Goal: Check status: Check status

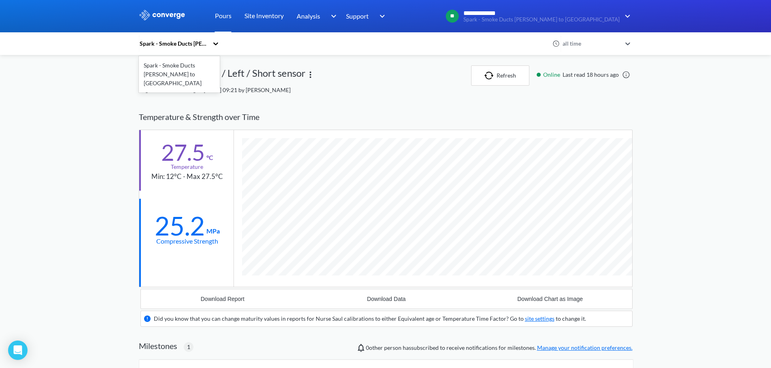
click at [216, 45] on icon at bounding box center [216, 44] width 8 height 8
click at [229, 18] on link "Pours" at bounding box center [223, 16] width 17 height 32
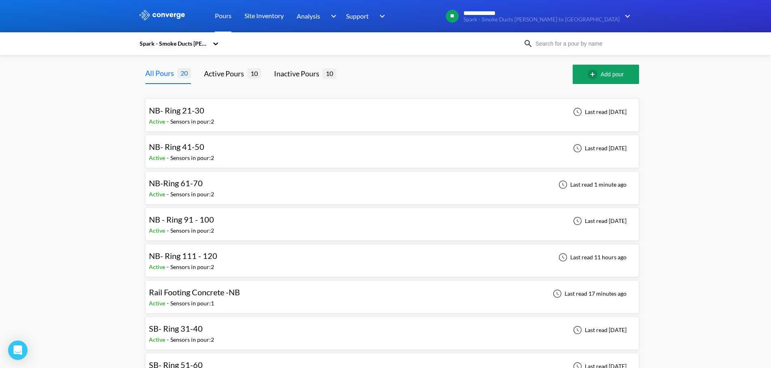
click at [192, 222] on span "Rail Footing Concrete -NB" at bounding box center [194, 293] width 91 height 10
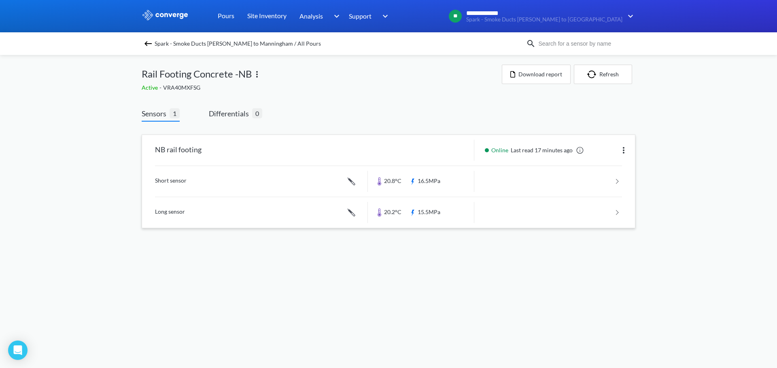
click at [445, 182] on link at bounding box center [388, 181] width 467 height 31
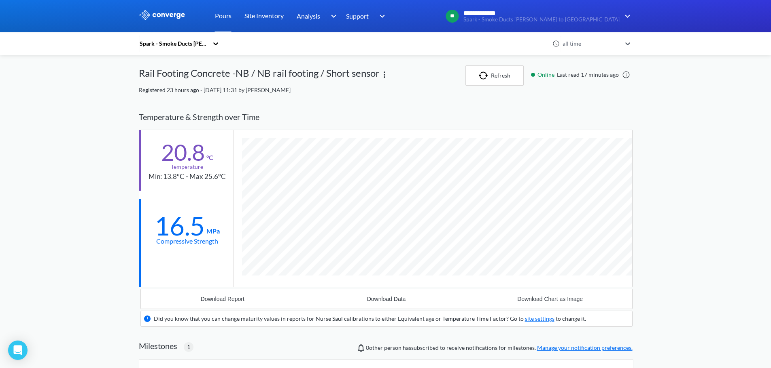
scroll to position [535, 493]
click at [224, 17] on link "Pours" at bounding box center [223, 16] width 17 height 32
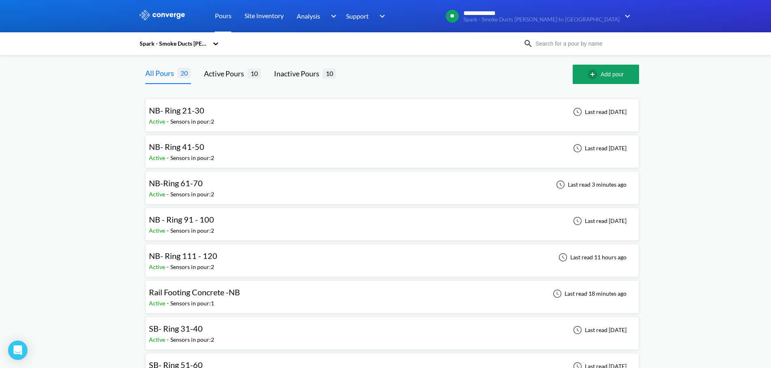
click at [196, 222] on span "NB - Ring 91 - 100" at bounding box center [181, 220] width 65 height 10
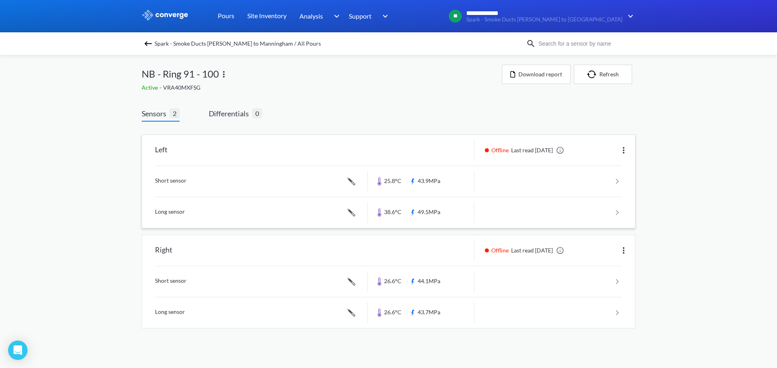
click at [432, 182] on link at bounding box center [388, 181] width 467 height 31
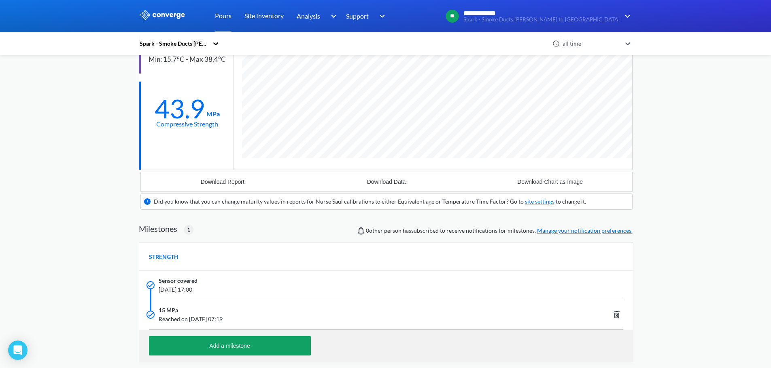
scroll to position [121, 0]
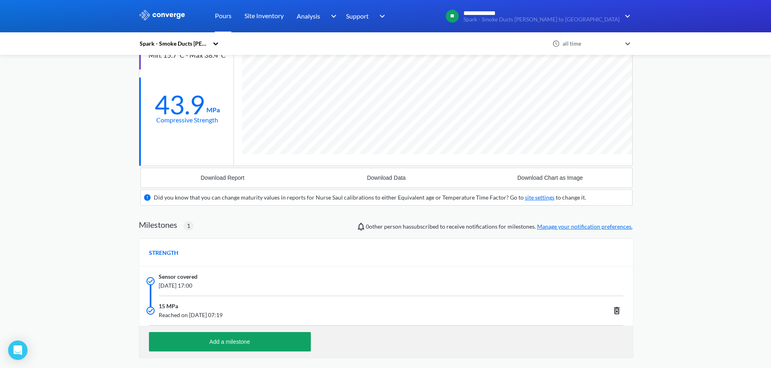
drag, startPoint x: 220, startPoint y: 287, endPoint x: 207, endPoint y: 288, distance: 13.8
click at [207, 222] on span "[DATE] 17:00" at bounding box center [342, 286] width 366 height 9
click at [180, 222] on span "[DATE] 17:00" at bounding box center [342, 286] width 366 height 9
click at [207, 222] on span "[DATE] 17:00" at bounding box center [342, 286] width 366 height 9
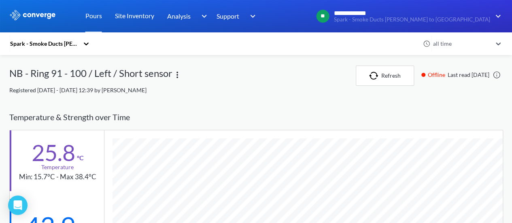
scroll to position [532, 493]
